Goal: Task Accomplishment & Management: Complete application form

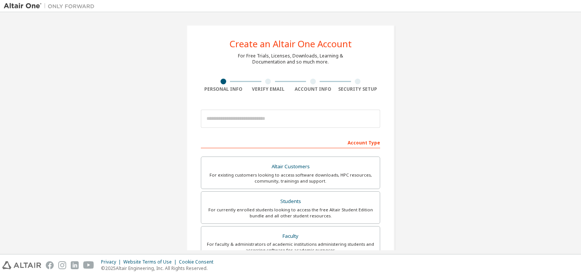
scroll to position [38, 0]
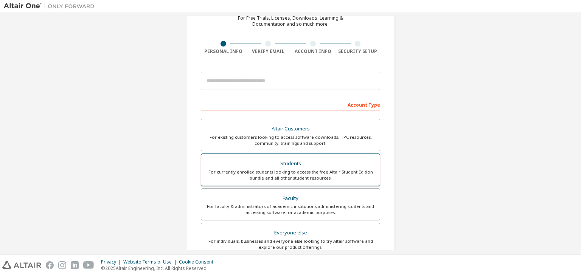
click at [261, 170] on div "For currently enrolled students looking to access the free Altair Student Editi…" at bounding box center [290, 175] width 169 height 12
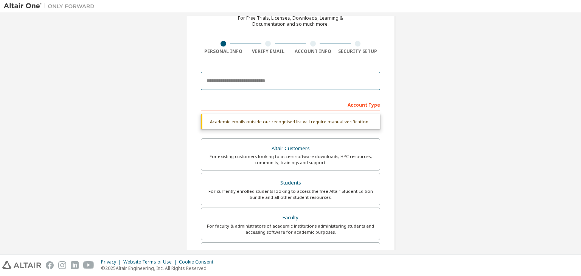
click at [347, 77] on input "email" at bounding box center [290, 81] width 179 height 18
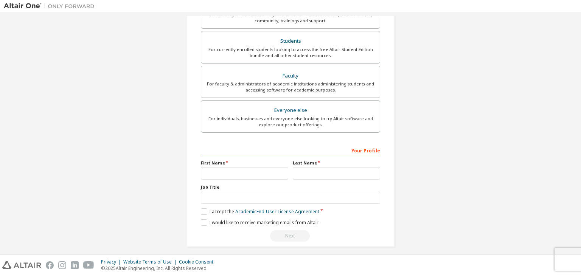
scroll to position [165, 0]
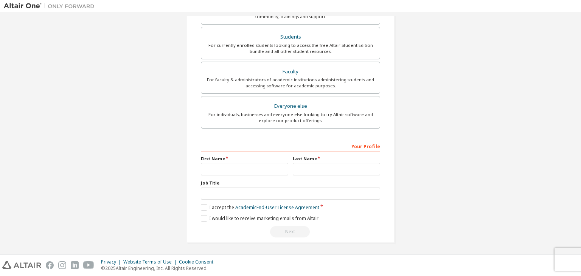
type input "**********"
click at [229, 167] on input "text" at bounding box center [244, 169] width 87 height 12
type input "*"
type input "******"
click at [336, 169] on input "text" at bounding box center [336, 169] width 87 height 12
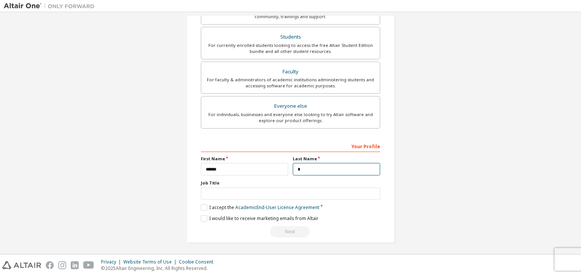
type input "*"
click at [334, 190] on input "text" at bounding box center [290, 194] width 179 height 12
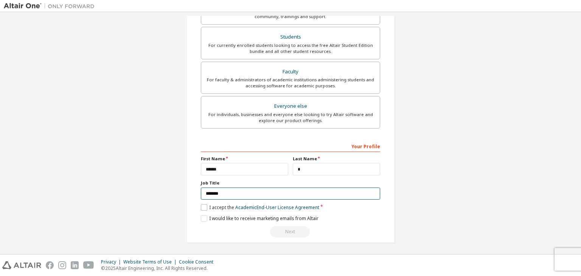
type input "*******"
click at [201, 208] on label "I accept the Academic End-User License Agreement" at bounding box center [260, 207] width 118 height 6
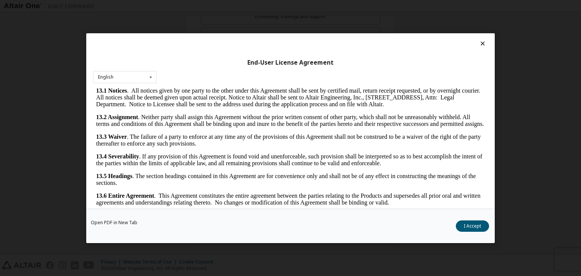
scroll to position [1264, 0]
click at [466, 225] on button "I Accept" at bounding box center [472, 226] width 33 height 11
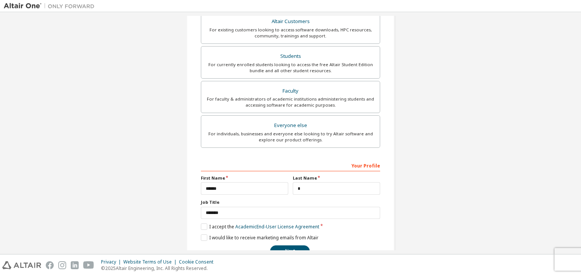
scroll to position [165, 0]
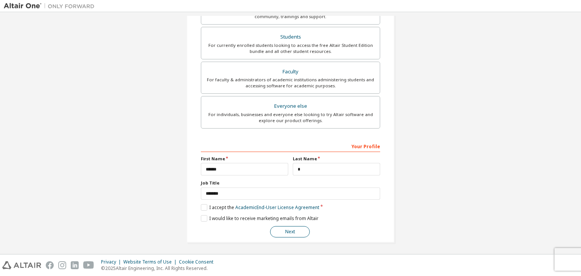
click at [275, 232] on button "Next" at bounding box center [290, 231] width 40 height 11
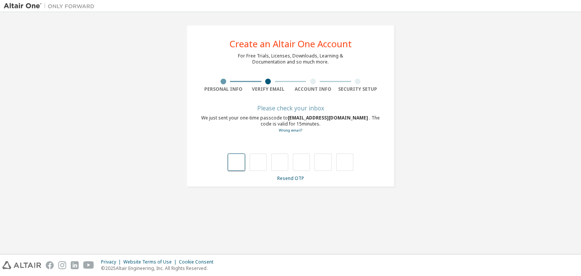
type input "*"
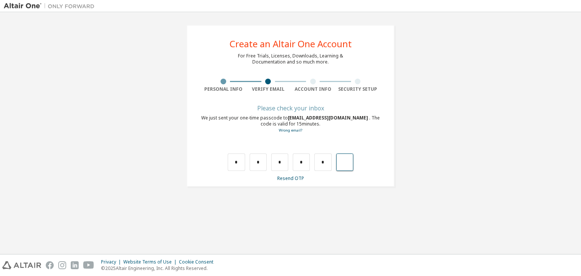
type input "*"
